Goal: Information Seeking & Learning: Learn about a topic

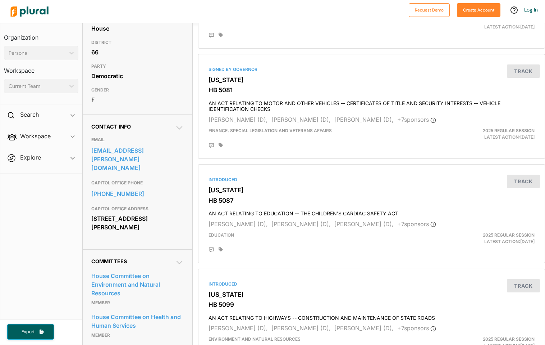
scroll to position [136, 0]
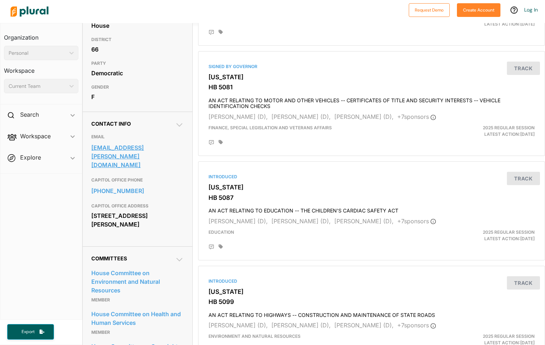
click at [119, 170] on link "[EMAIL_ADDRESS][PERSON_NAME][DOMAIN_NAME]" at bounding box center [137, 156] width 92 height 28
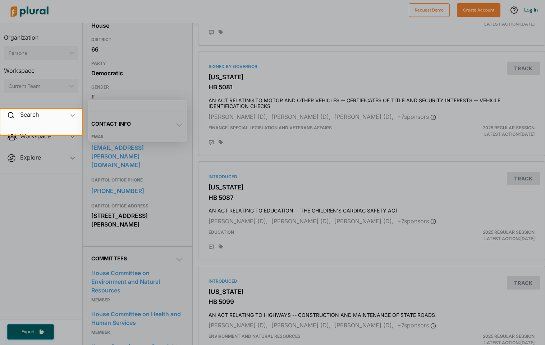
click at [305, 212] on div at bounding box center [272, 240] width 545 height 210
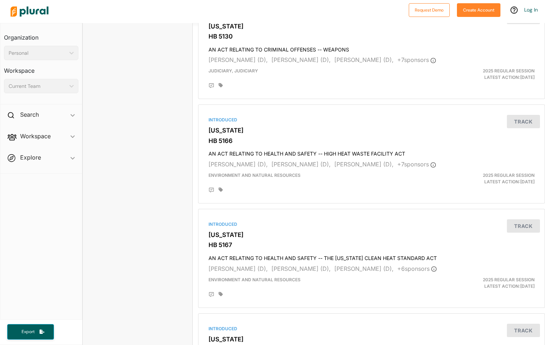
scroll to position [825, 0]
click at [507, 23] on button "Track" at bounding box center [523, 16] width 33 height 13
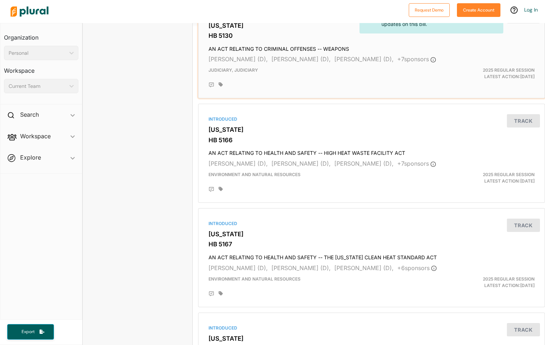
click at [379, 52] on h4 "AN ACT RELATING TO CRIMINAL OFFENSES -- WEAPONS" at bounding box center [372, 47] width 326 height 10
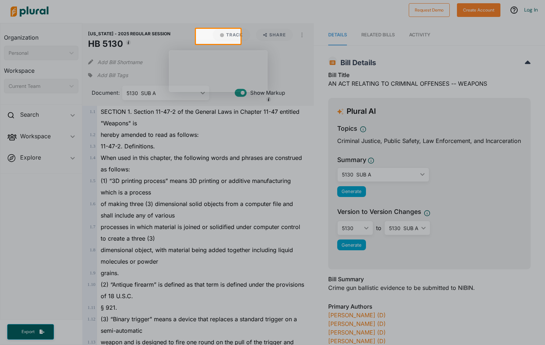
click at [289, 198] on div at bounding box center [272, 194] width 545 height 301
